Goal: Navigation & Orientation: Find specific page/section

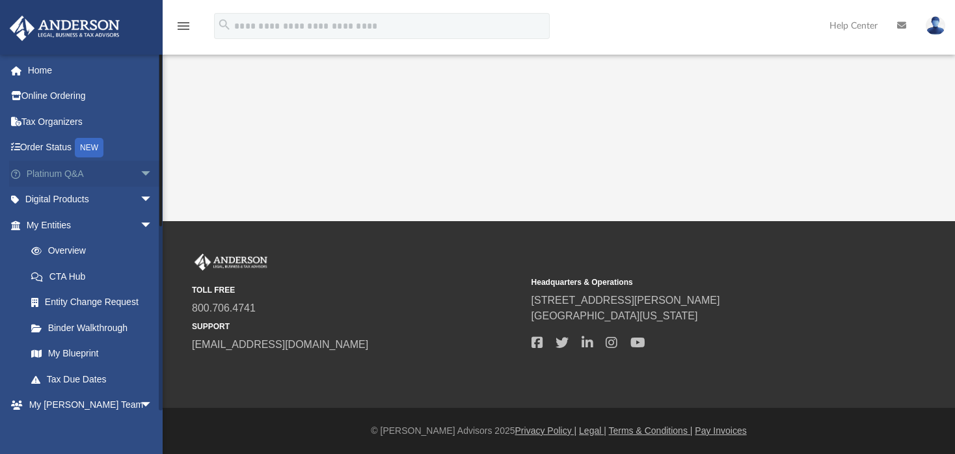
click at [140, 174] on span "arrow_drop_down" at bounding box center [153, 174] width 26 height 27
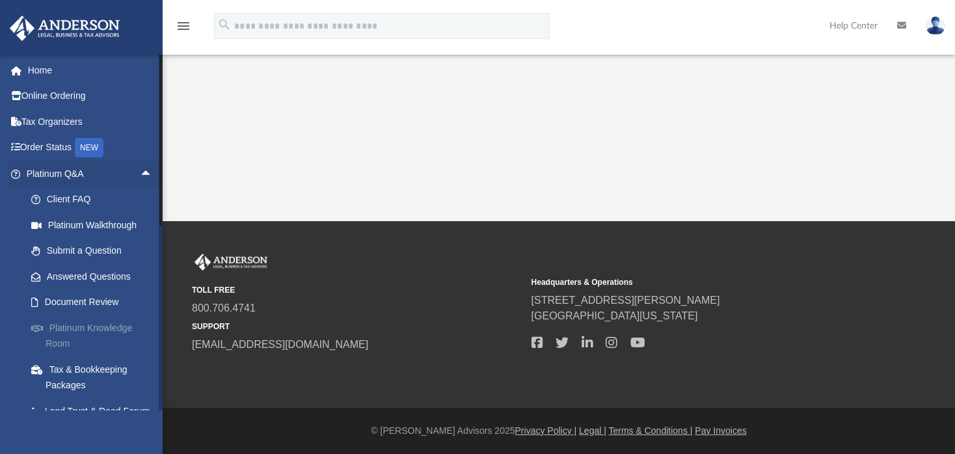
click at [127, 321] on link "Platinum Knowledge Room" at bounding box center [95, 336] width 154 height 42
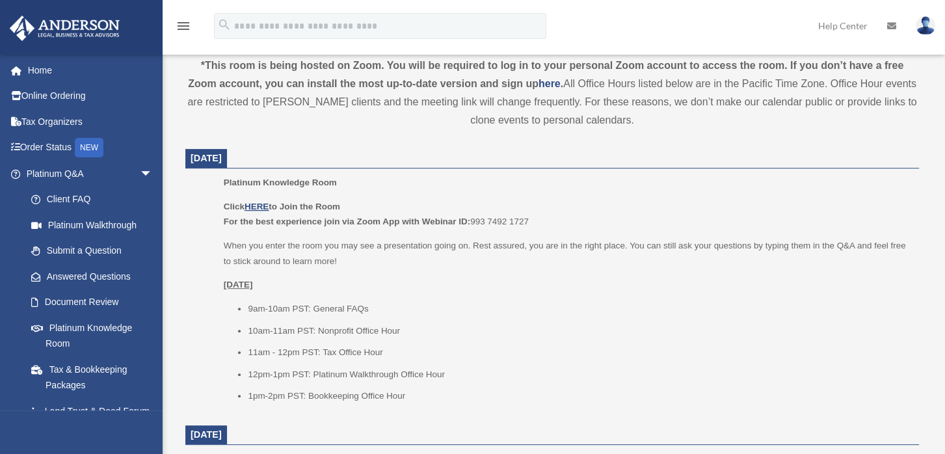
scroll to position [466, 0]
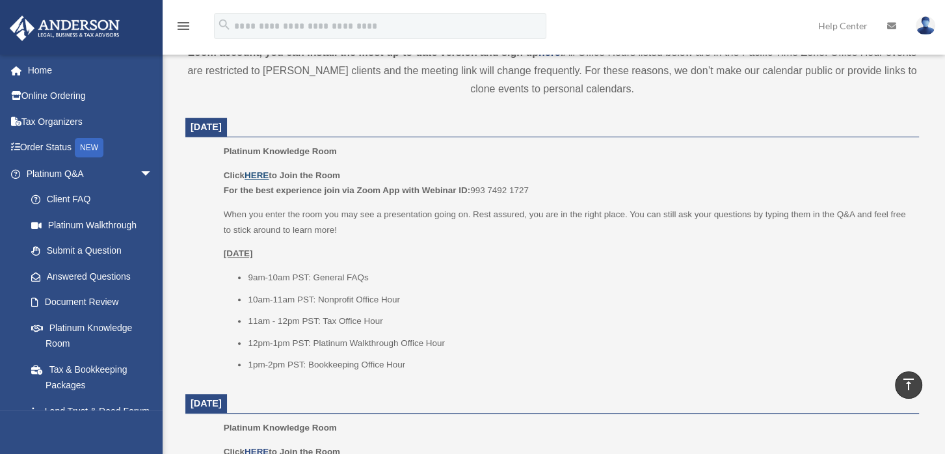
click at [251, 180] on u "HERE" at bounding box center [257, 175] width 24 height 10
